Goal: Find specific page/section

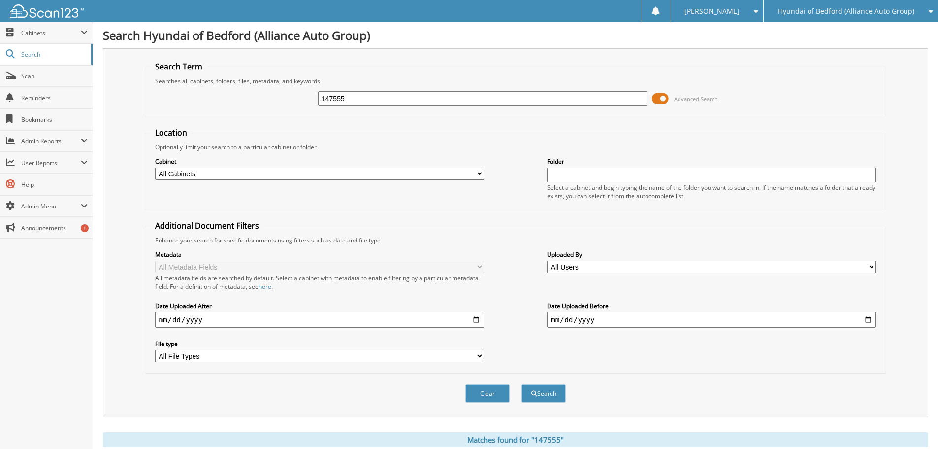
click at [379, 100] on input "147555" at bounding box center [482, 98] width 329 height 15
type input "149031"
click at [521, 384] on button "Search" at bounding box center [543, 393] width 44 height 18
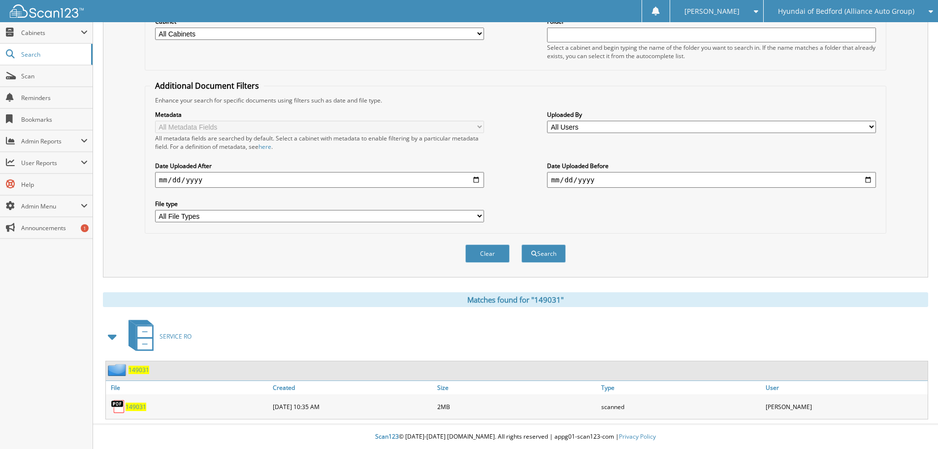
scroll to position [140, 0]
click at [137, 410] on span "149031" at bounding box center [136, 406] width 21 height 8
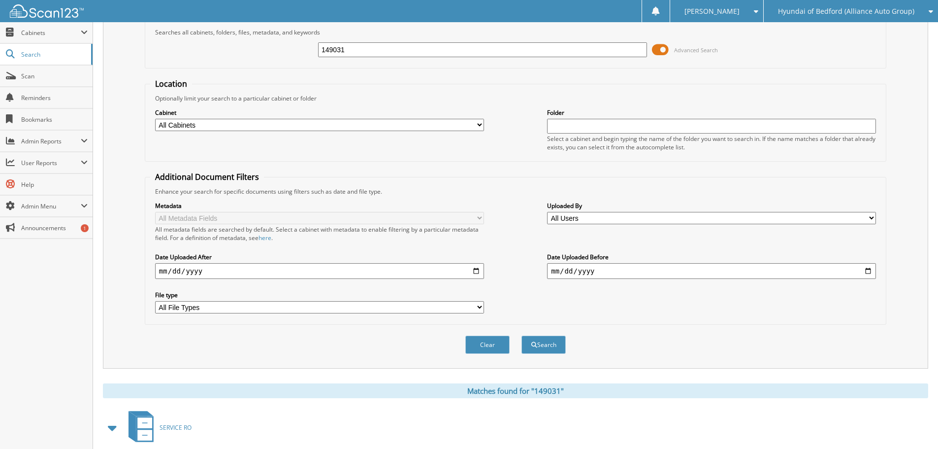
scroll to position [0, 0]
